Goal: Information Seeking & Learning: Learn about a topic

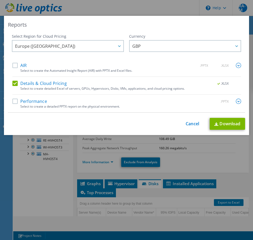
select select "EULondon"
select select "GBP"
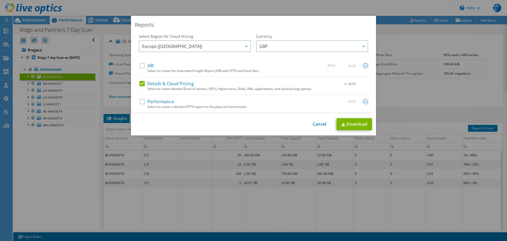
click at [252, 198] on div "Reports Select Region for Cloud Pricing Asia Pacific (Hong Kong) Asia Pacific (…" at bounding box center [253, 120] width 507 height 209
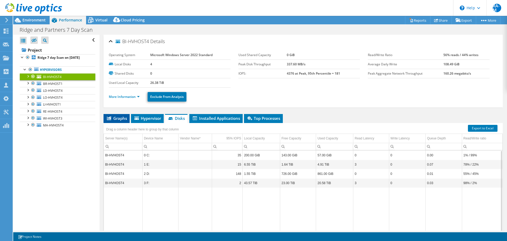
click at [113, 121] on li "Graphs" at bounding box center [117, 118] width 26 height 9
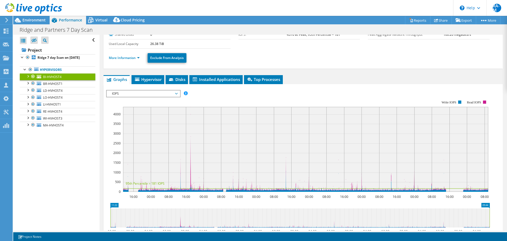
scroll to position [53, 0]
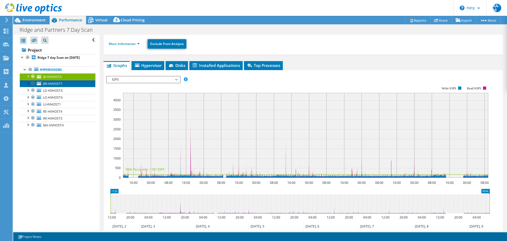
click at [73, 81] on link "BR-HVHOST1" at bounding box center [58, 83] width 76 height 7
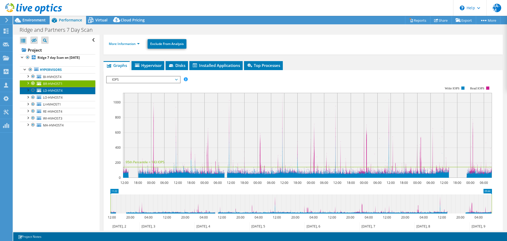
click at [74, 93] on link "LD-HVHOST4" at bounding box center [58, 90] width 76 height 7
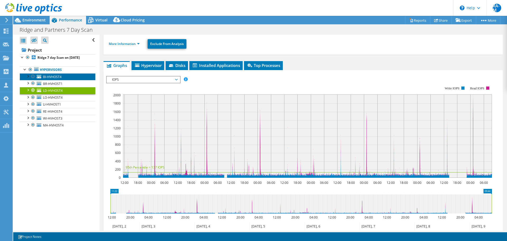
click at [72, 76] on link "BI-HVHOST4" at bounding box center [58, 76] width 76 height 7
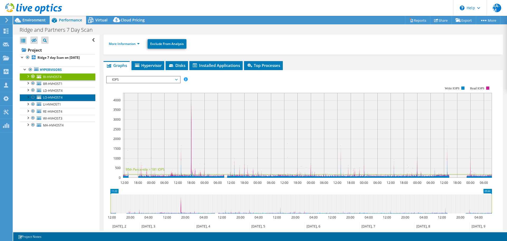
click at [72, 97] on link "LO-HVHOST4" at bounding box center [58, 97] width 76 height 7
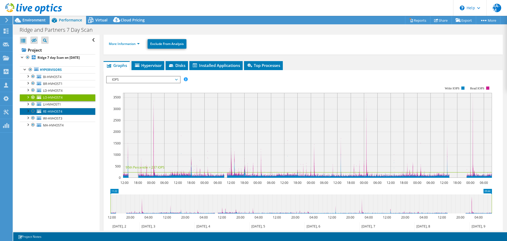
click at [60, 110] on span "RE-HVHOST4" at bounding box center [52, 111] width 19 height 4
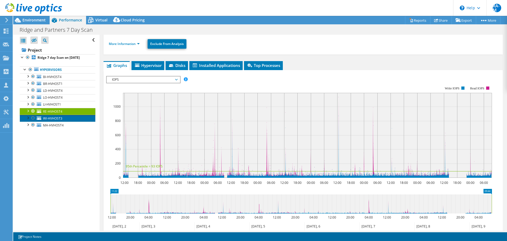
click at [61, 118] on span "WI-HVHOST3" at bounding box center [52, 118] width 19 height 4
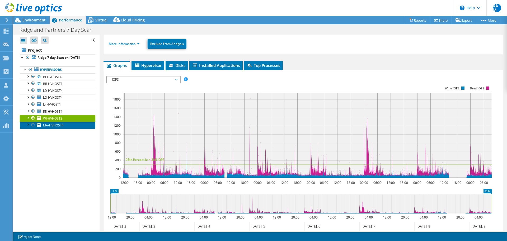
click at [61, 125] on span "MA-HVHOST4" at bounding box center [53, 125] width 21 height 4
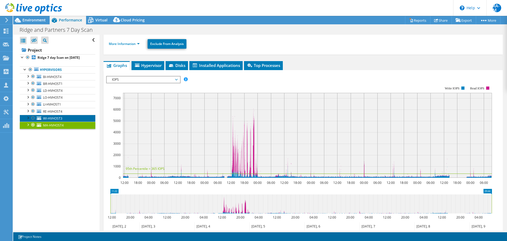
click at [62, 118] on span "WI-HVHOST3" at bounding box center [52, 118] width 19 height 4
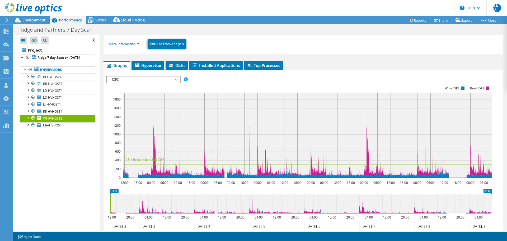
click at [125, 77] on span "IOPS" at bounding box center [143, 79] width 68 height 6
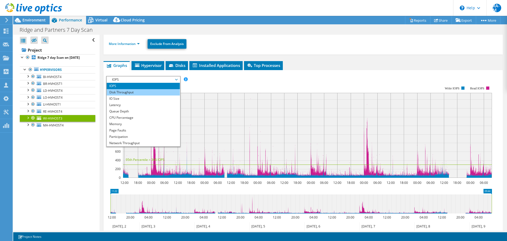
click at [127, 91] on li "Disk Throughput" at bounding box center [143, 92] width 73 height 6
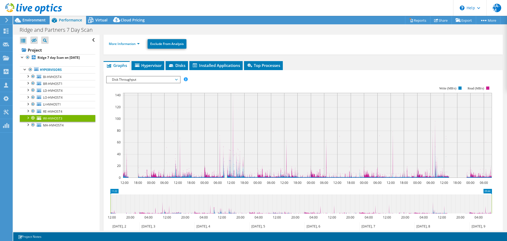
click at [130, 79] on span "Disk Throughput" at bounding box center [143, 79] width 68 height 6
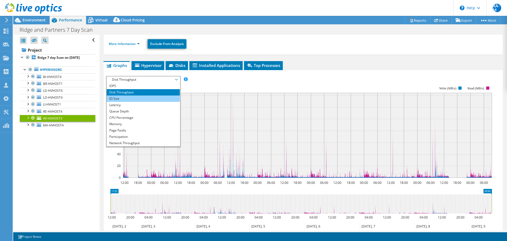
click at [130, 98] on li "IO Size" at bounding box center [143, 98] width 73 height 6
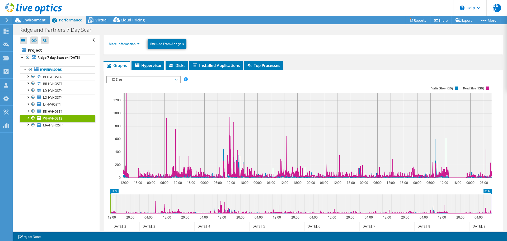
click at [157, 80] on span "IO Size" at bounding box center [143, 79] width 68 height 6
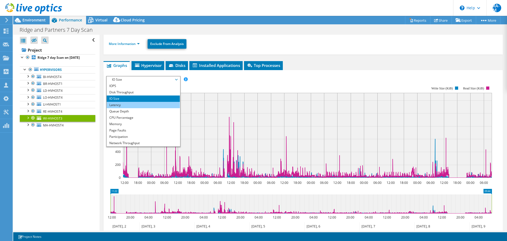
click at [141, 104] on li "Latency" at bounding box center [143, 105] width 73 height 6
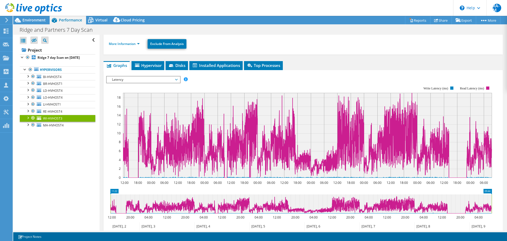
click at [133, 78] on span "Latency" at bounding box center [143, 79] width 68 height 6
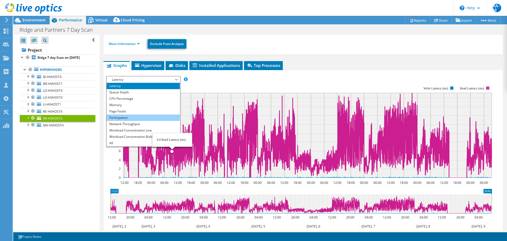
scroll to position [0, 0]
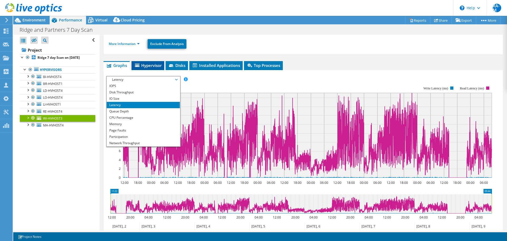
click at [144, 68] on span "Hypervisor" at bounding box center [147, 65] width 27 height 5
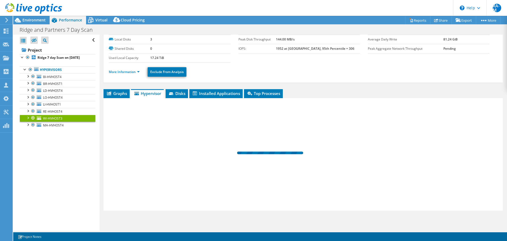
scroll to position [25, 0]
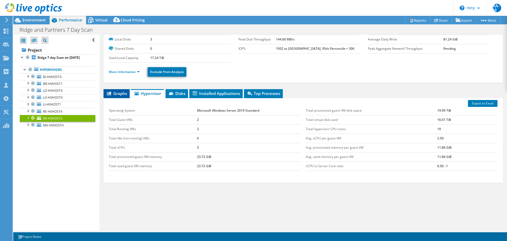
click at [112, 91] on span "Graphs" at bounding box center [116, 93] width 21 height 5
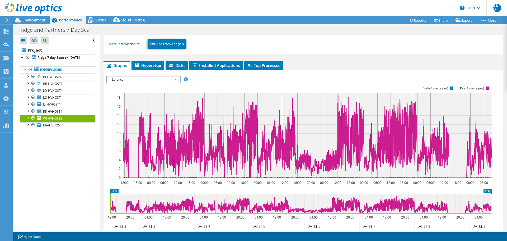
click at [115, 80] on span "Latency" at bounding box center [143, 79] width 68 height 6
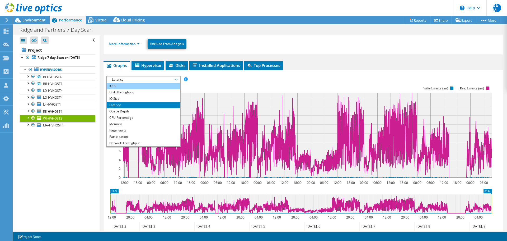
click at [115, 88] on li "IOPS" at bounding box center [143, 86] width 73 height 6
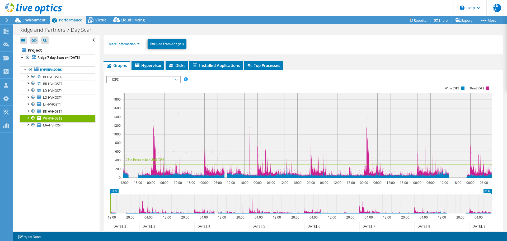
click at [155, 105] on rect at bounding box center [307, 135] width 369 height 85
click at [157, 82] on span "IOPS" at bounding box center [143, 79] width 68 height 6
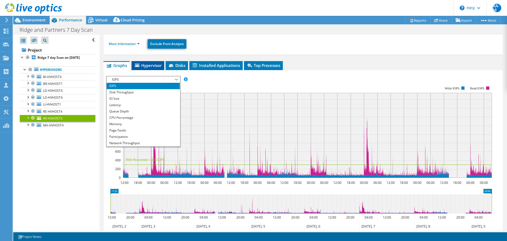
click at [156, 68] on li "Hypervisor" at bounding box center [148, 65] width 33 height 9
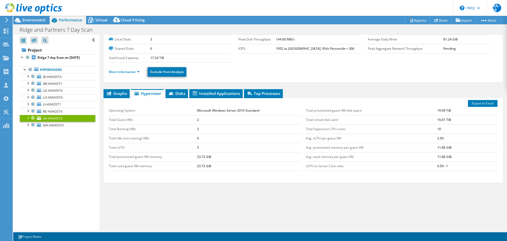
scroll to position [25, 0]
click at [184, 95] on span "Disks" at bounding box center [176, 93] width 17 height 5
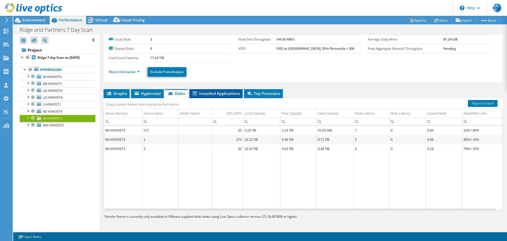
click at [215, 94] on span "Installed Applications" at bounding box center [216, 93] width 48 height 5
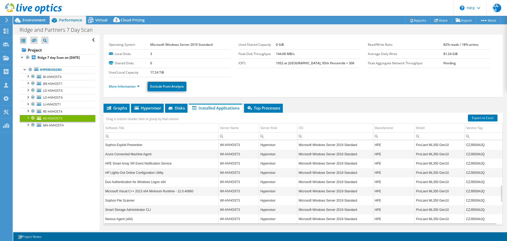
scroll to position [0, 0]
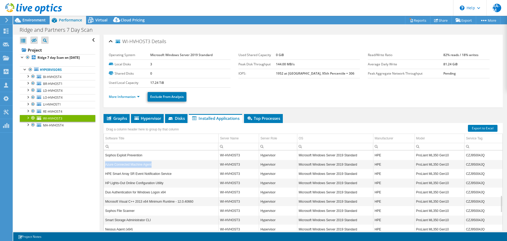
drag, startPoint x: 154, startPoint y: 164, endPoint x: 106, endPoint y: 167, distance: 48.9
click at [106, 167] on td "Azure Connected Machine Agent" at bounding box center [161, 163] width 115 height 9
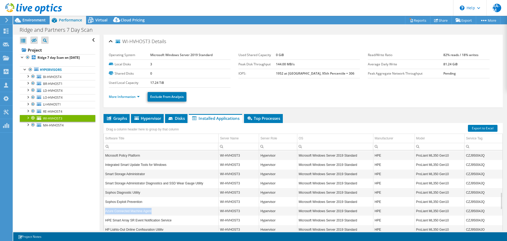
scroll to position [25, 0]
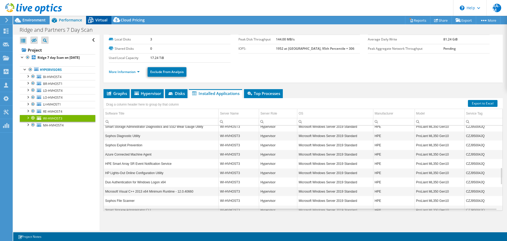
click at [96, 23] on div "Virtual" at bounding box center [98, 20] width 25 height 8
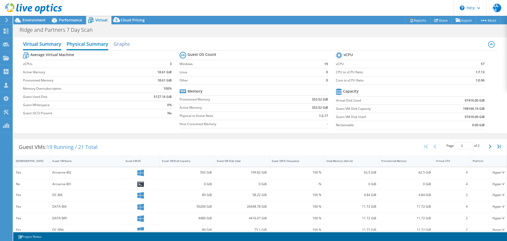
click at [90, 46] on h2 "Physical Summary" at bounding box center [88, 45] width 42 height 12
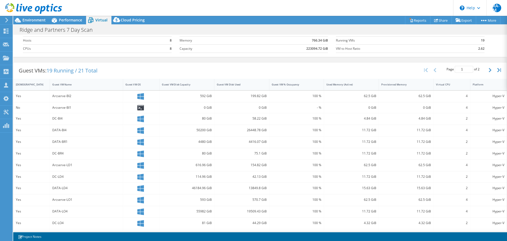
scroll to position [62, 0]
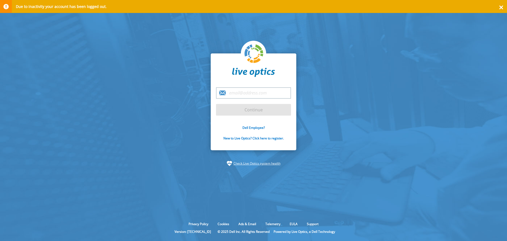
click at [234, 90] on input "email" at bounding box center [253, 92] width 75 height 11
type input "[EMAIL_ADDRESS][DOMAIN_NAME]"
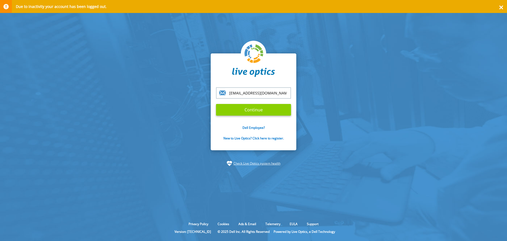
drag, startPoint x: 241, startPoint y: 99, endPoint x: 254, endPoint y: 111, distance: 18.3
click at [254, 111] on input "Continue" at bounding box center [253, 110] width 75 height 12
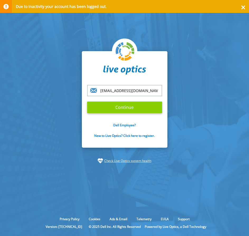
click at [125, 108] on input "Continue" at bounding box center [124, 108] width 75 height 12
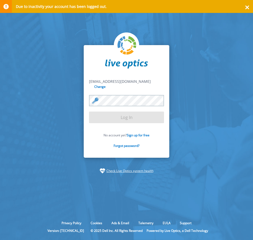
click at [89, 95] on div at bounding box center [89, 95] width 0 height 0
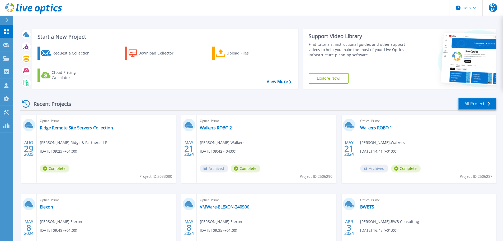
click at [309, 105] on link "All Projects" at bounding box center [477, 104] width 38 height 12
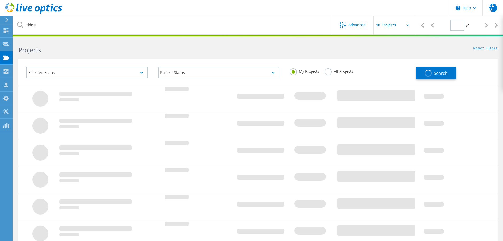
type input "1"
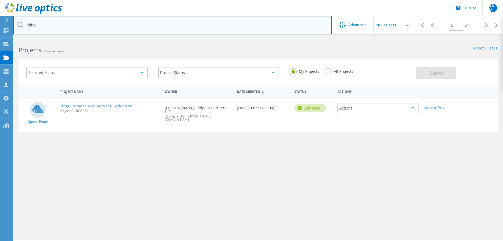
click at [64, 22] on input "ridge" at bounding box center [172, 25] width 318 height 18
type input "ridge"
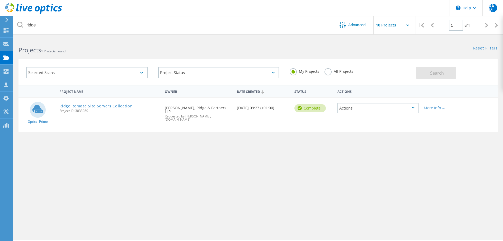
click at [327, 70] on label "All Projects" at bounding box center [339, 70] width 29 height 5
click at [0, 0] on input "All Projects" at bounding box center [0, 0] width 0 height 0
click at [430, 72] on button "Search" at bounding box center [436, 73] width 40 height 12
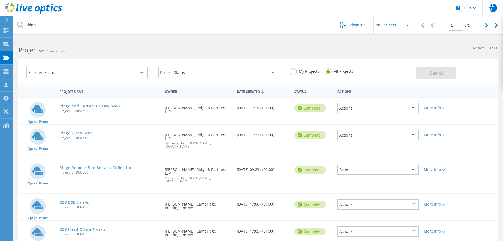
click at [97, 105] on link "Ridge and Partners 7 Day Scan" at bounding box center [89, 106] width 60 height 4
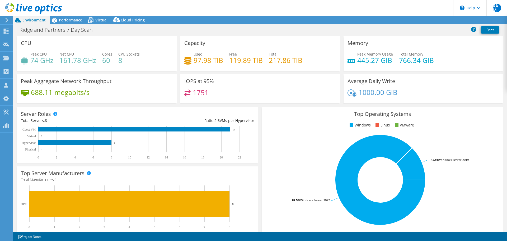
select select "EULondon"
select select "GBP"
click at [70, 21] on span "Performance" at bounding box center [70, 19] width 23 height 5
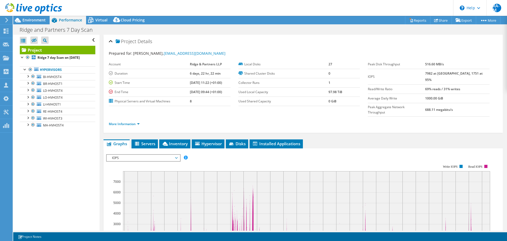
scroll to position [26, 0]
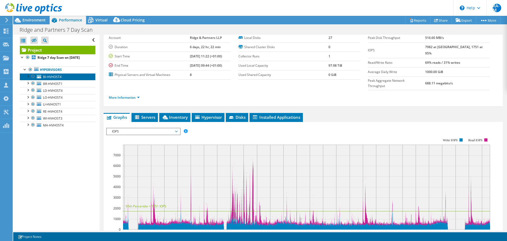
click at [59, 77] on span "BI-HVHOST4" at bounding box center [52, 76] width 18 height 4
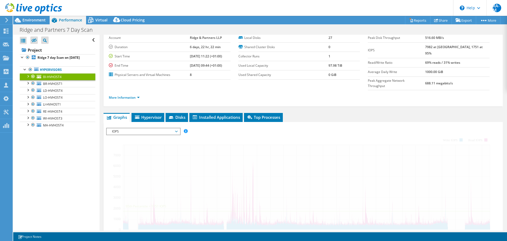
click at [145, 128] on span "IOPS" at bounding box center [143, 131] width 68 height 6
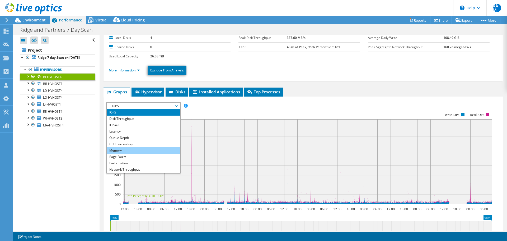
click at [129, 151] on li "Memory" at bounding box center [143, 150] width 73 height 6
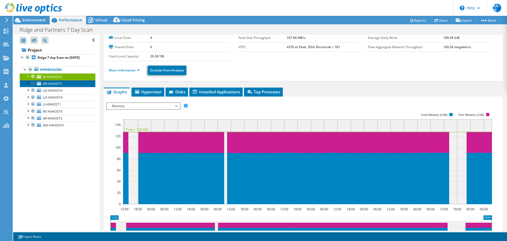
click at [55, 85] on span "BR-HVHOST1" at bounding box center [53, 83] width 20 height 4
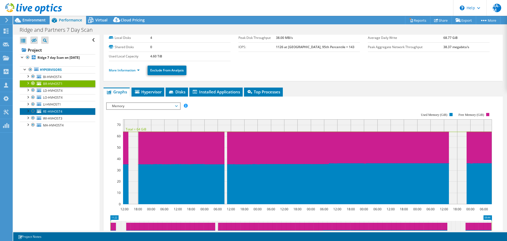
click at [58, 112] on span "RE-HVHOST4" at bounding box center [52, 111] width 19 height 4
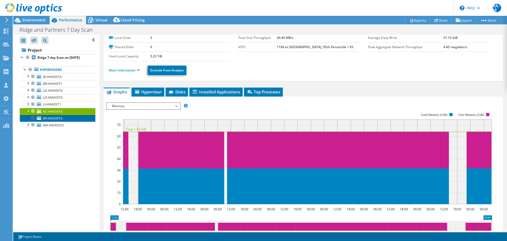
click at [55, 119] on span "WI-HVHOST3" at bounding box center [52, 118] width 19 height 4
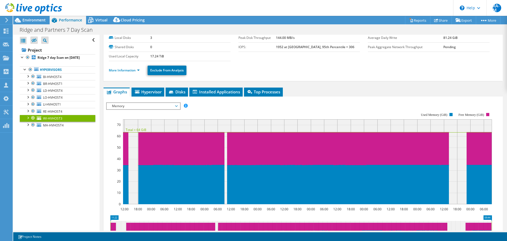
scroll to position [0, 0]
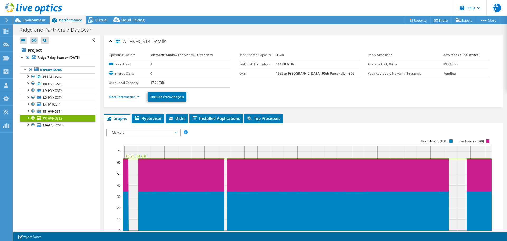
click at [138, 97] on link "More Information" at bounding box center [124, 96] width 31 height 4
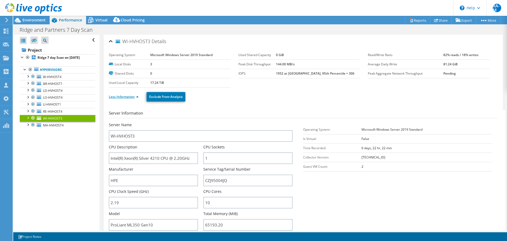
click at [138, 95] on link "Less Information" at bounding box center [124, 96] width 30 height 4
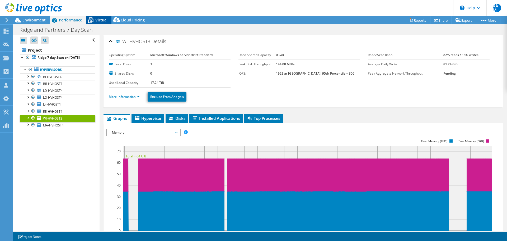
click at [99, 21] on span "Virtual" at bounding box center [101, 19] width 12 height 5
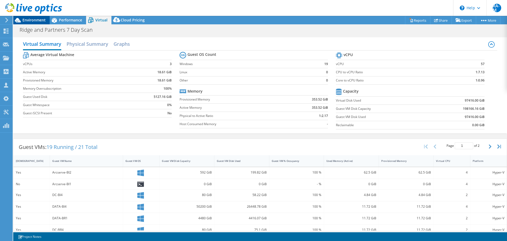
click at [37, 22] on span "Environment" at bounding box center [33, 19] width 23 height 5
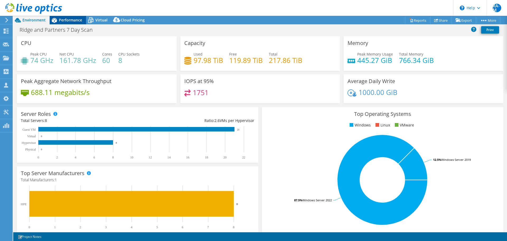
click at [70, 17] on div "Performance" at bounding box center [68, 20] width 36 height 8
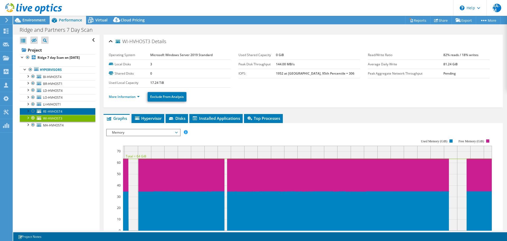
click at [54, 110] on span "RE-HVHOST4" at bounding box center [52, 111] width 19 height 4
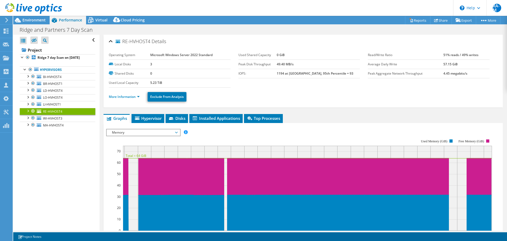
click at [124, 93] on ul "More Information Exclude From Analysis" at bounding box center [303, 96] width 389 height 11
click at [126, 98] on link "More Information" at bounding box center [124, 96] width 31 height 4
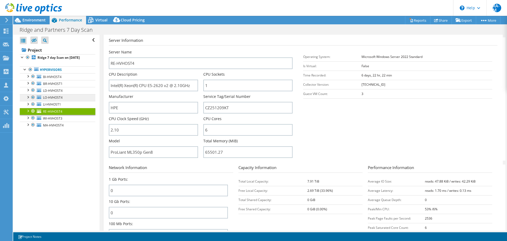
scroll to position [26, 0]
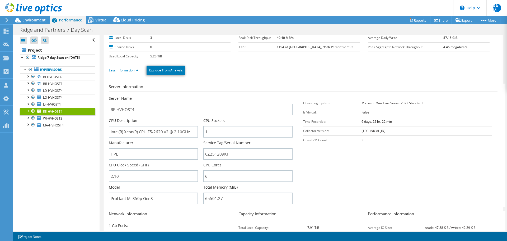
click at [125, 71] on link "Less Information" at bounding box center [124, 70] width 30 height 4
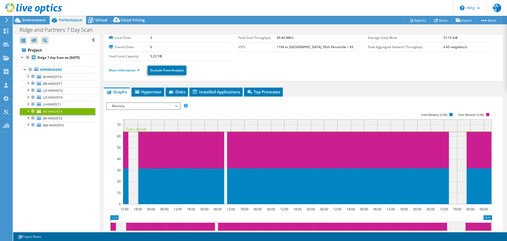
click at [143, 104] on div "Memory IOPS Disk Throughput IO Size Latency Queue Depth CPU Percentage Memory P…" at bounding box center [143, 105] width 74 height 7
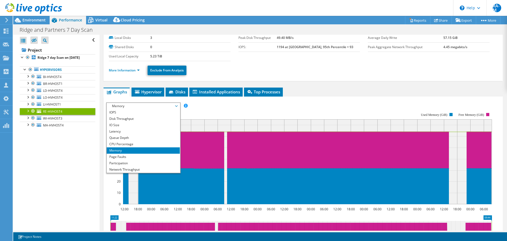
scroll to position [19, 0]
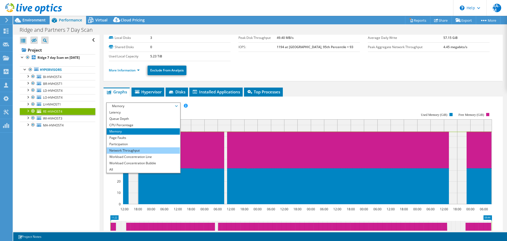
click at [133, 151] on li "Network Throughput" at bounding box center [143, 150] width 73 height 6
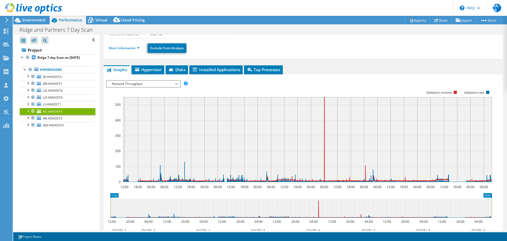
scroll to position [53, 0]
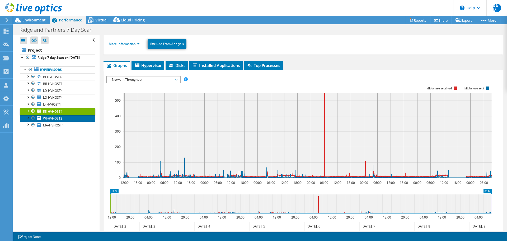
click at [56, 118] on span "WI-HVHOST3" at bounding box center [52, 118] width 19 height 4
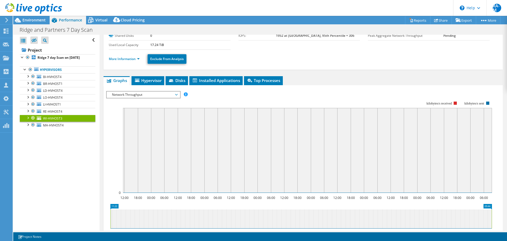
scroll to position [26, 0]
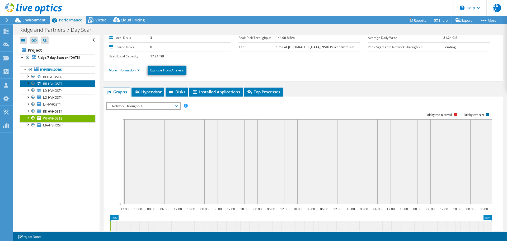
click at [56, 83] on span "BR-HVHOST1" at bounding box center [53, 83] width 20 height 4
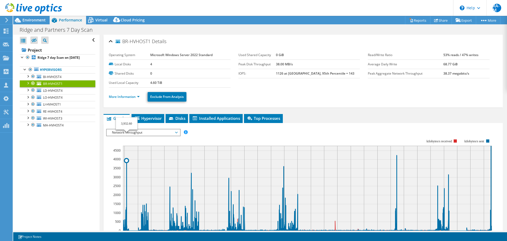
select select "EULondon"
select select "GBP"
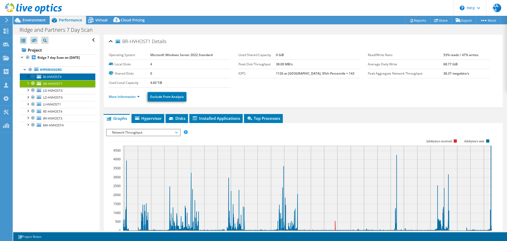
click at [59, 76] on span "BI-HVHOST4" at bounding box center [52, 76] width 18 height 4
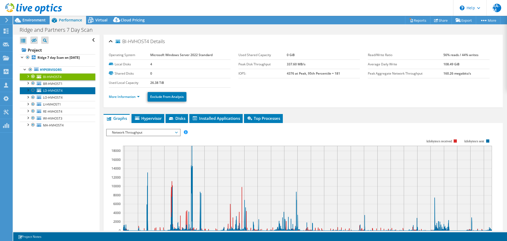
click at [53, 90] on span "LD-HVHOST4" at bounding box center [53, 90] width 20 height 4
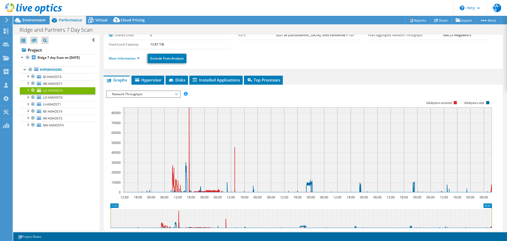
scroll to position [53, 0]
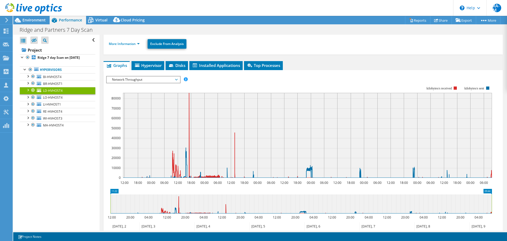
click at [140, 78] on span "Network Throughput" at bounding box center [143, 79] width 68 height 6
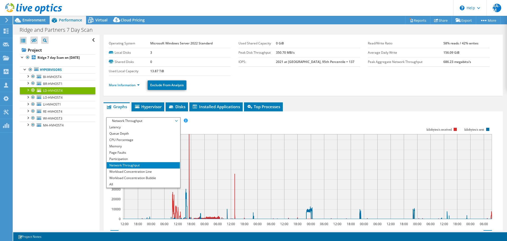
scroll to position [0, 0]
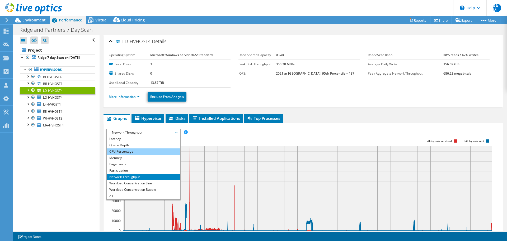
click at [125, 150] on li "CPU Percentage" at bounding box center [143, 151] width 73 height 6
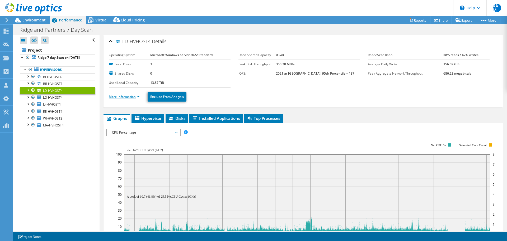
click at [135, 96] on link "More Information" at bounding box center [124, 96] width 31 height 4
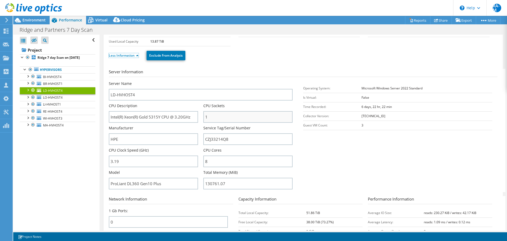
scroll to position [53, 0]
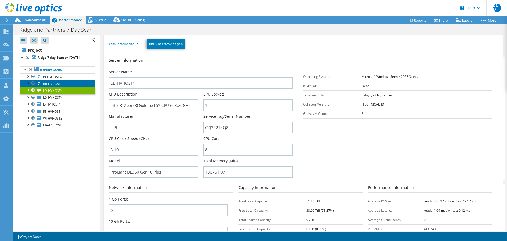
click at [48, 81] on link "BR-HVHOST1" at bounding box center [58, 83] width 76 height 7
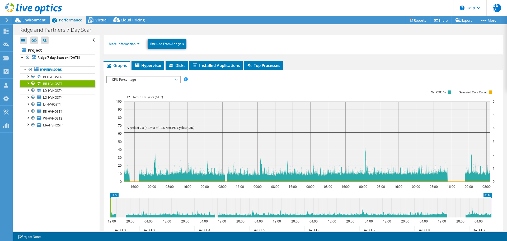
scroll to position [0, 0]
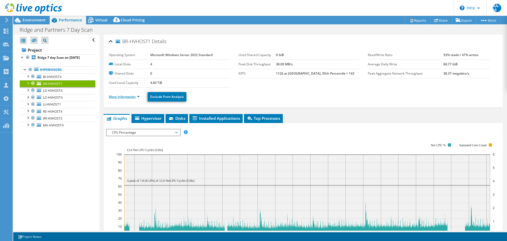
click at [132, 98] on link "More Information" at bounding box center [124, 96] width 31 height 4
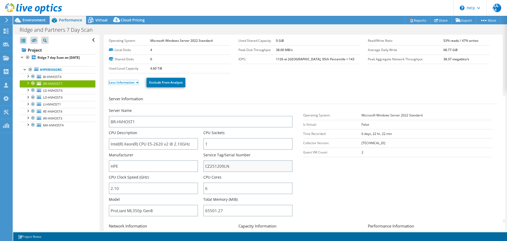
scroll to position [26, 0]
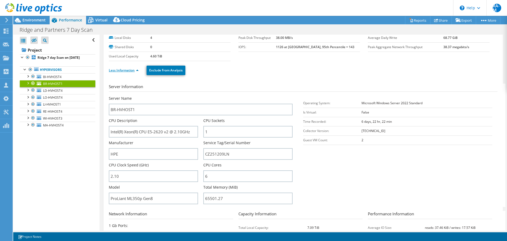
click at [127, 70] on link "Less Information" at bounding box center [124, 70] width 30 height 4
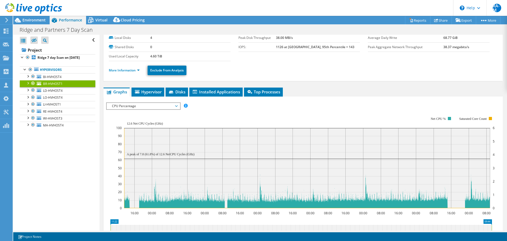
click at [117, 106] on span "CPU Percentage" at bounding box center [143, 106] width 68 height 6
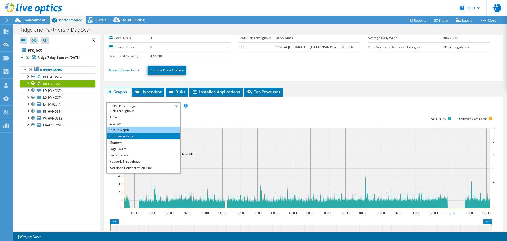
scroll to position [0, 0]
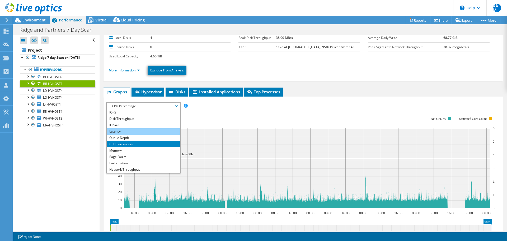
click at [129, 129] on li "Latency" at bounding box center [143, 131] width 73 height 6
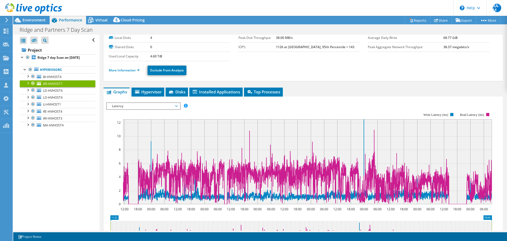
click at [137, 107] on span "Latency" at bounding box center [143, 106] width 68 height 6
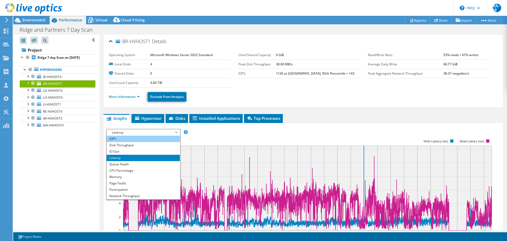
click at [119, 138] on li "IOPS" at bounding box center [143, 138] width 73 height 6
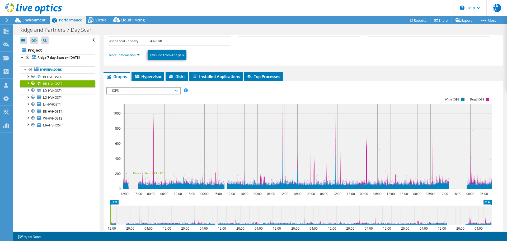
scroll to position [53, 0]
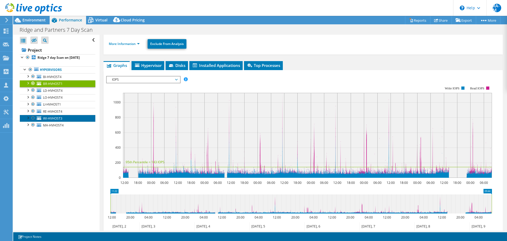
click at [61, 118] on span "WI-HVHOST3" at bounding box center [52, 118] width 19 height 4
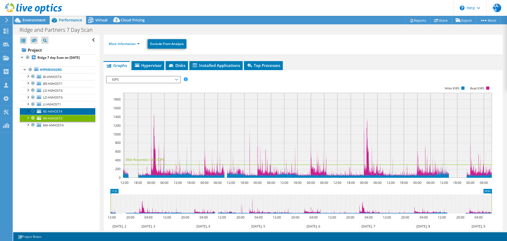
click at [58, 113] on span "RE-HVHOST4" at bounding box center [52, 111] width 19 height 4
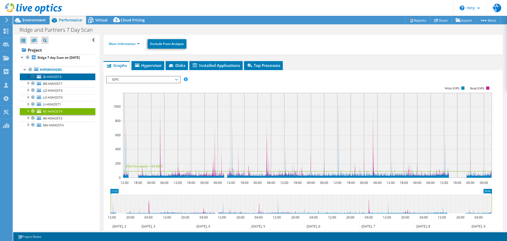
click at [68, 77] on link "BI-HVHOST4" at bounding box center [58, 76] width 76 height 7
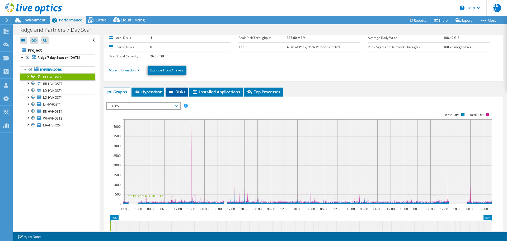
click at [181, 92] on span "Disks" at bounding box center [176, 91] width 17 height 5
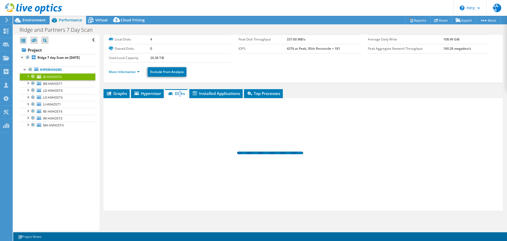
scroll to position [25, 0]
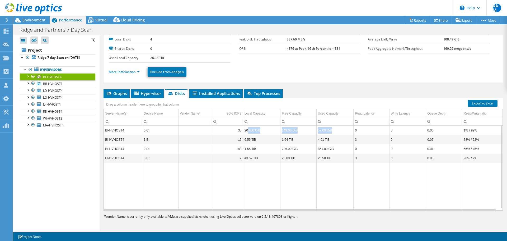
drag, startPoint x: 247, startPoint y: 131, endPoint x: 333, endPoint y: 134, distance: 86.1
click at [333, 134] on tr "BI-HVHOST4 0 C: 35 200.00 GiB 143.00 GiB 57.00 GiB 0 0 0.00 1% / 99%" at bounding box center [303, 129] width 399 height 9
